Goal: Navigation & Orientation: Go to known website

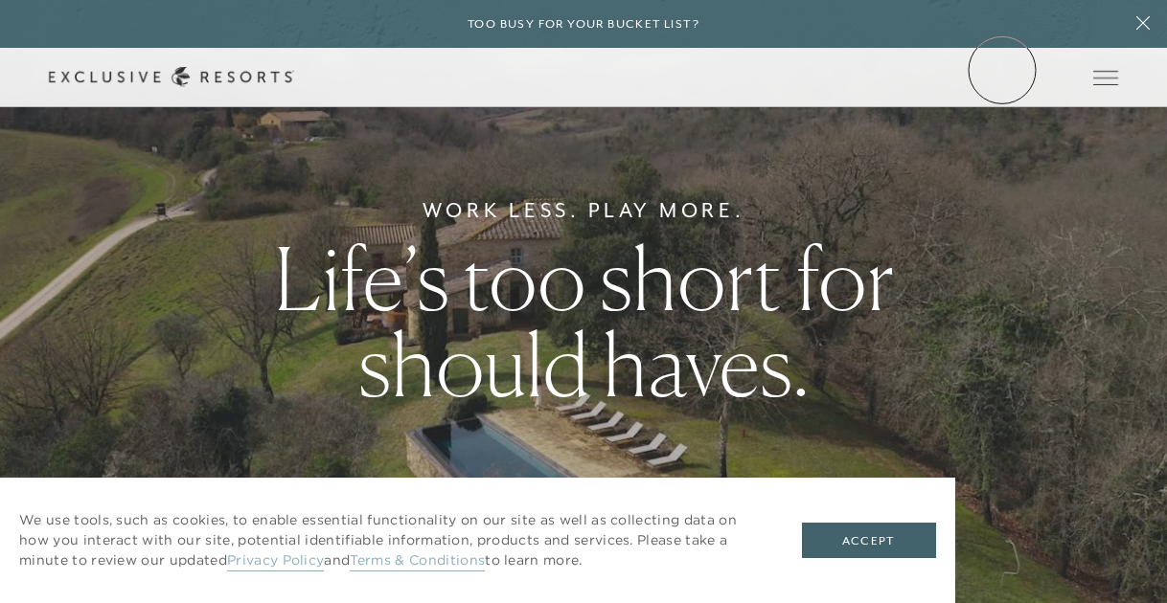
click at [0, 0] on link "Member Login" at bounding box center [0, 0] width 0 height 0
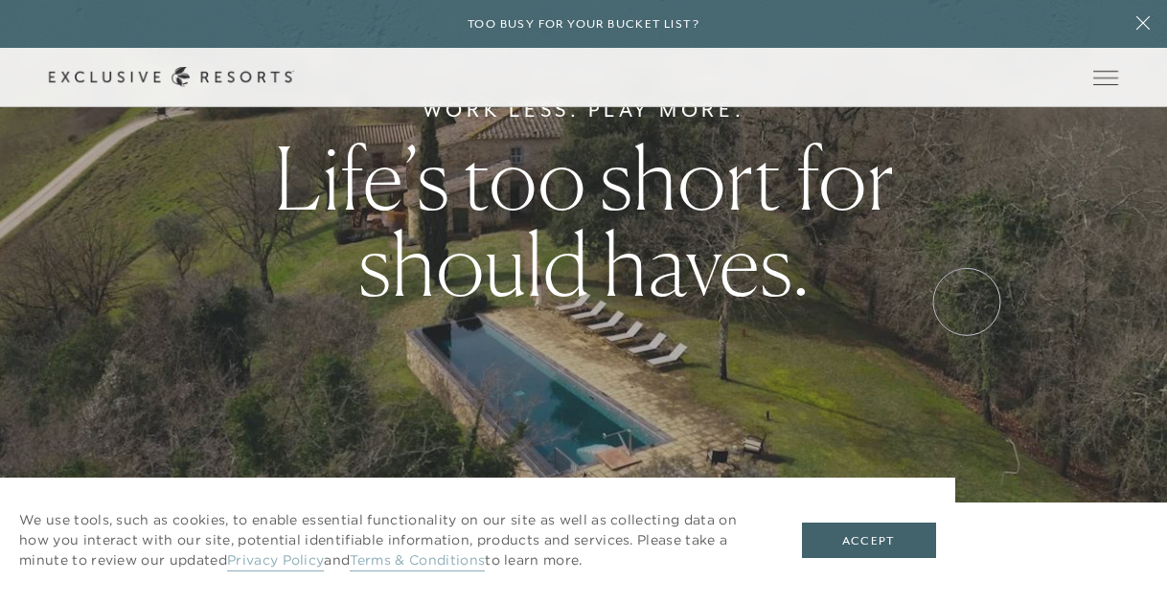
scroll to position [100, 0]
click at [874, 532] on button "Accept" at bounding box center [869, 541] width 134 height 36
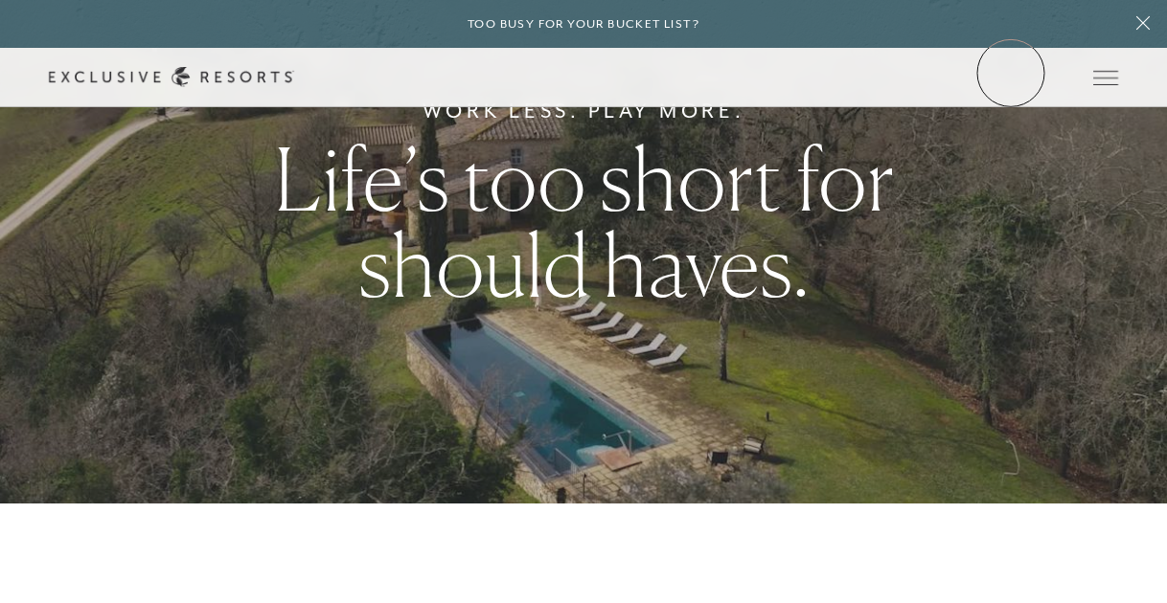
click at [0, 0] on link "Member Login" at bounding box center [0, 0] width 0 height 0
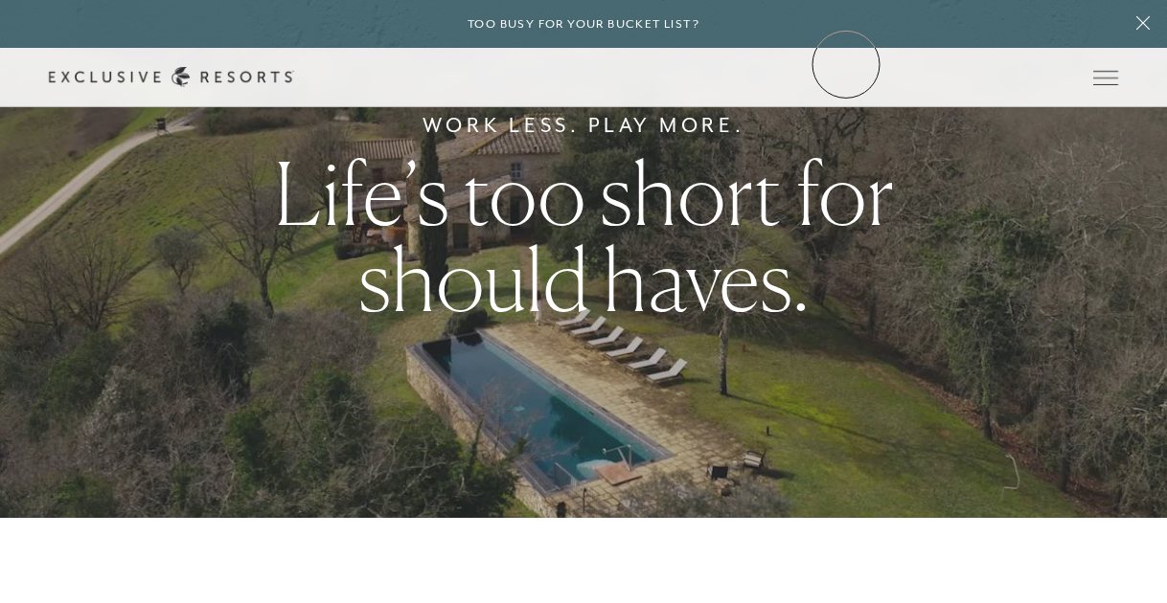
scroll to position [0, 0]
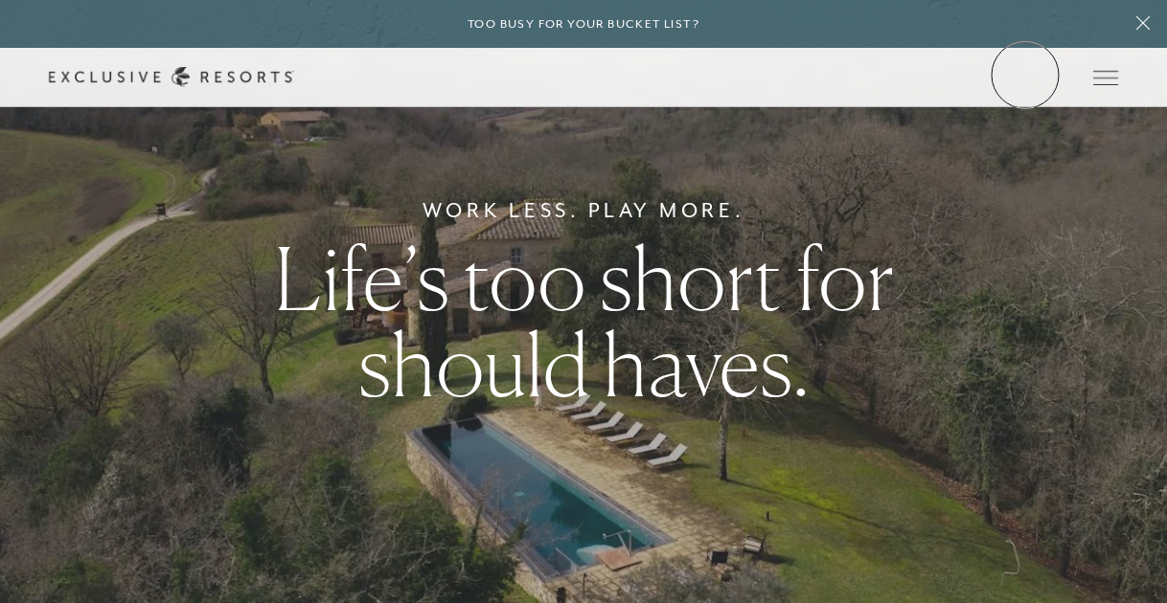
click at [0, 0] on link "Member Login" at bounding box center [0, 0] width 0 height 0
